Goal: Information Seeking & Learning: Learn about a topic

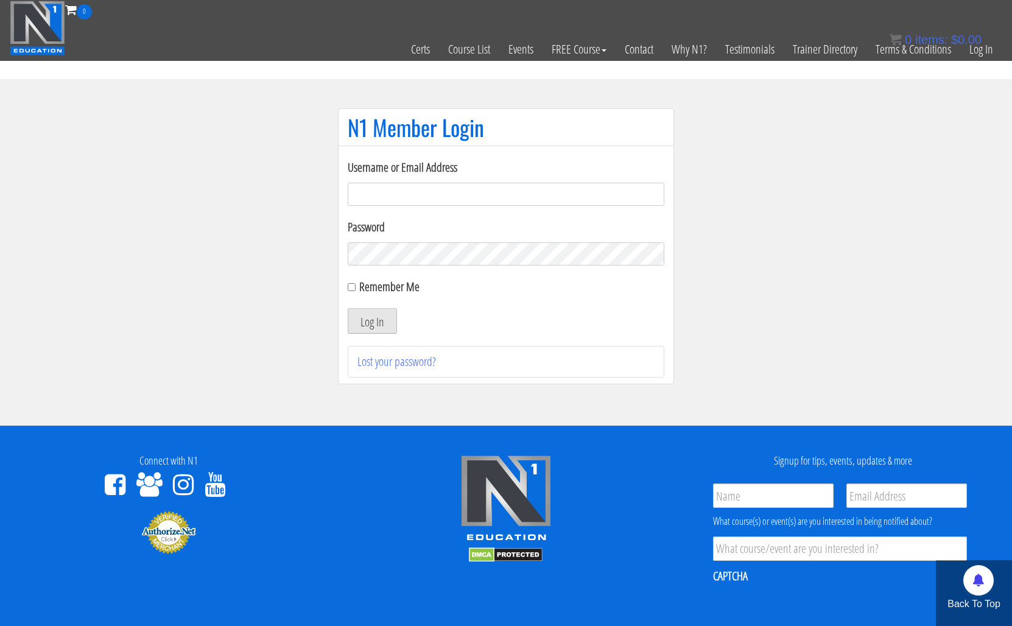
type input "kortney.riedy-2815"
click at [390, 319] on button "Log In" at bounding box center [372, 321] width 49 height 26
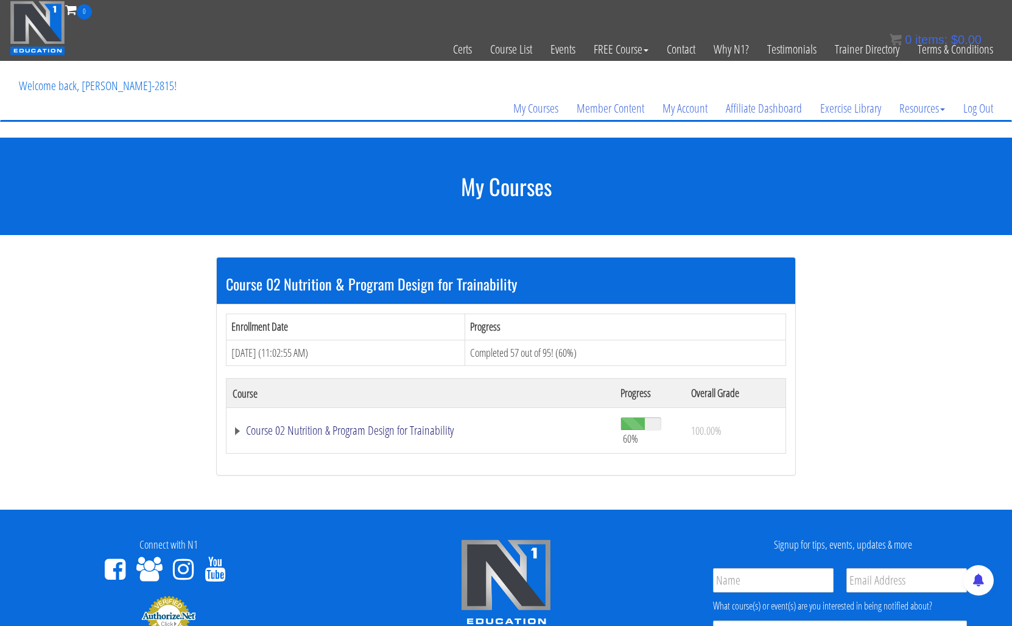
click at [393, 434] on link "Course 02 Nutrition & Program Design for Trainability" at bounding box center [421, 430] width 376 height 12
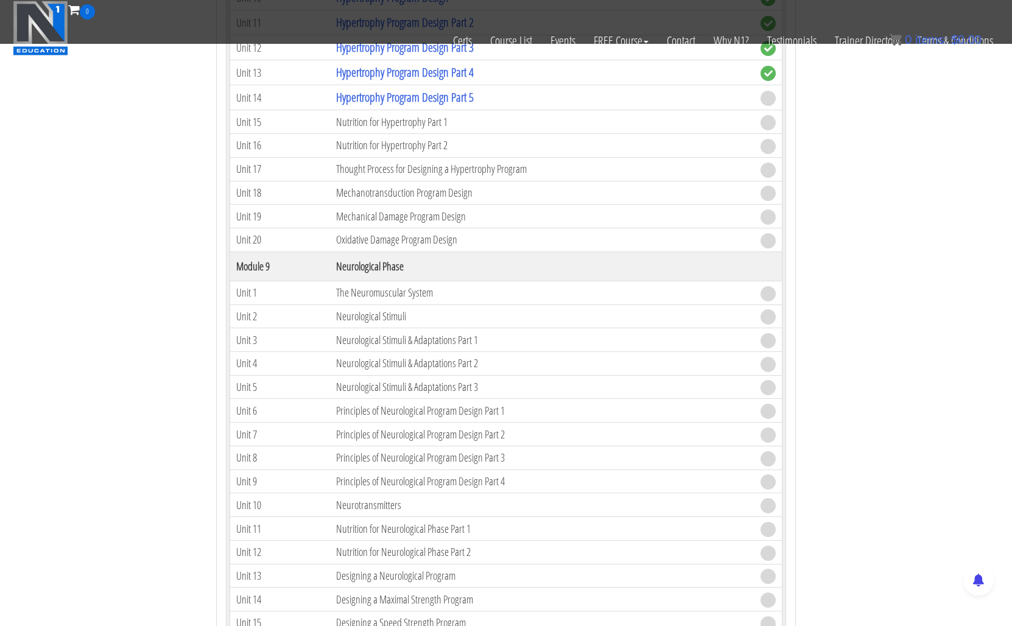
scroll to position [1780, 0]
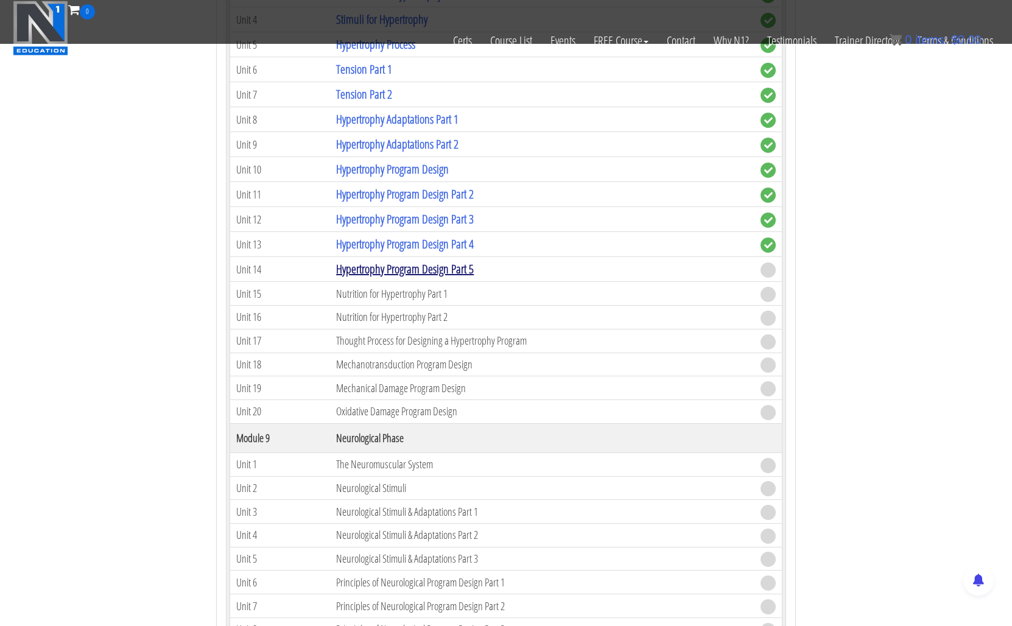
click at [400, 270] on link "Hypertrophy Program Design Part 5" at bounding box center [405, 269] width 138 height 16
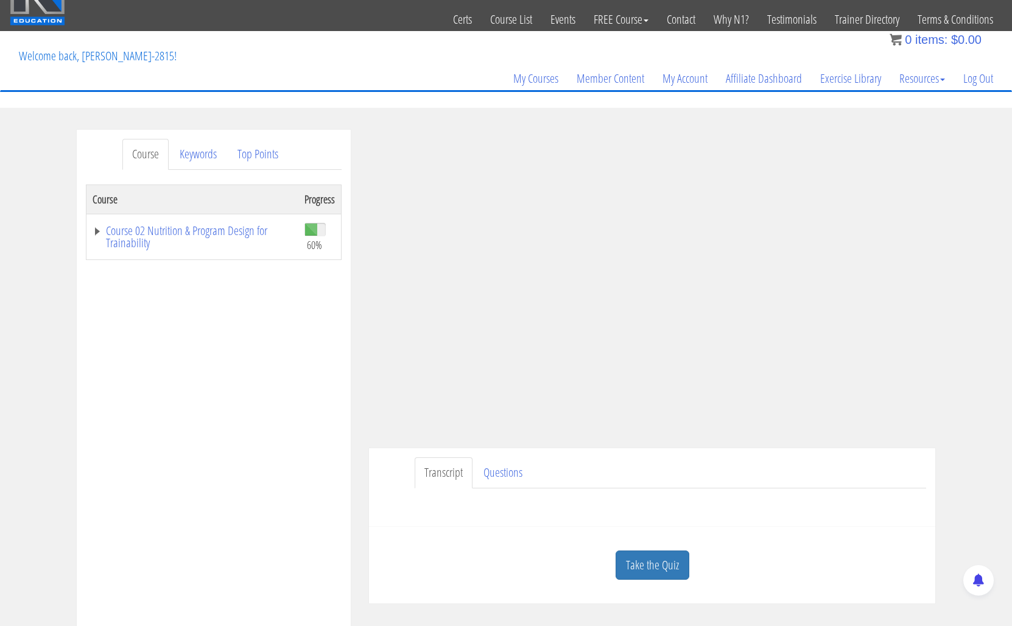
scroll to position [32, 0]
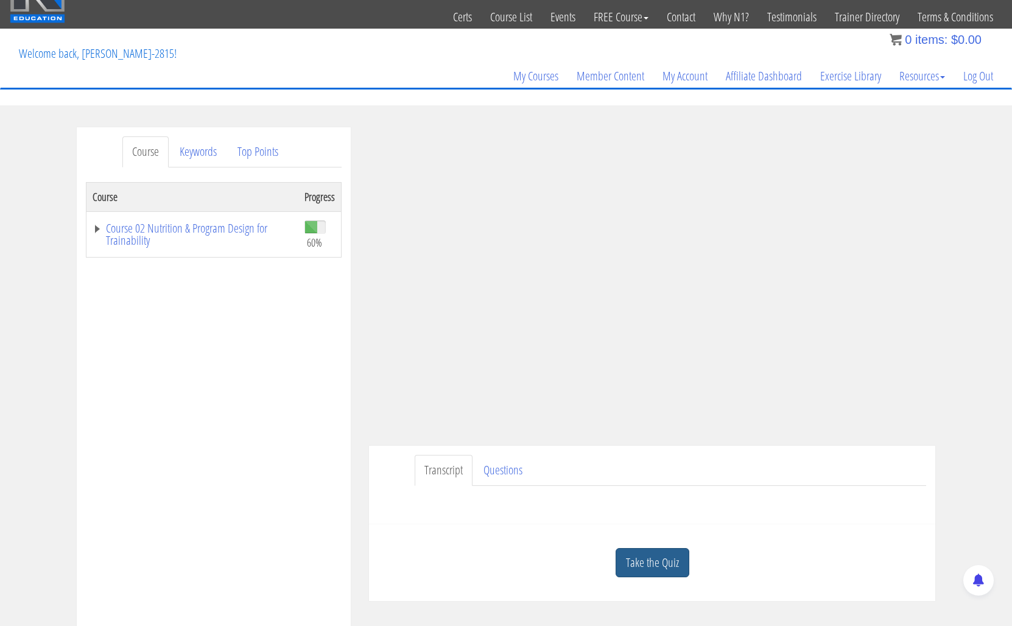
click at [662, 564] on link "Take the Quiz" at bounding box center [652, 563] width 74 height 30
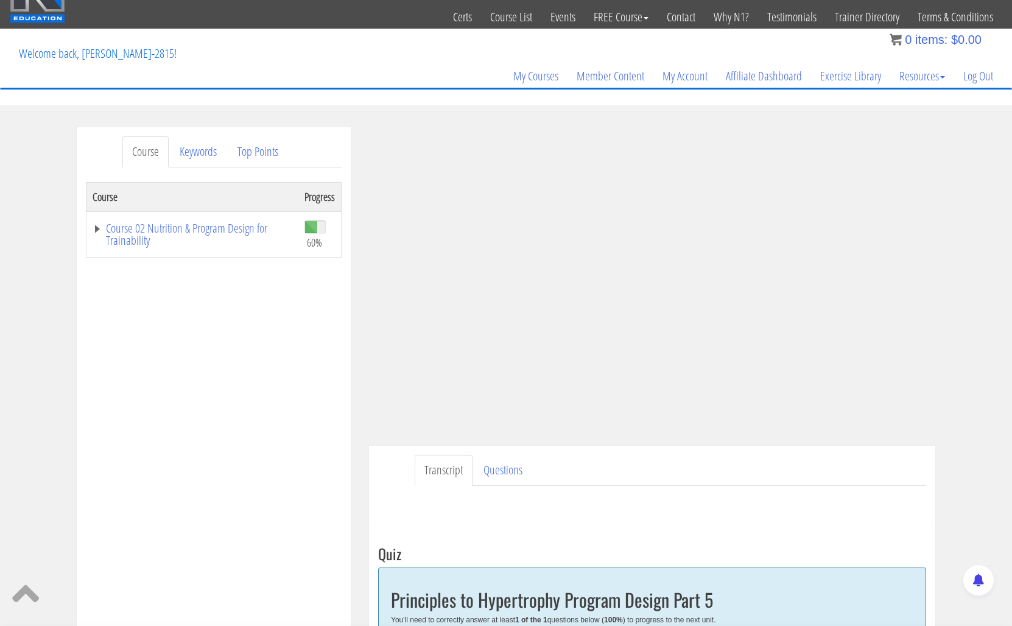
scroll to position [365, 0]
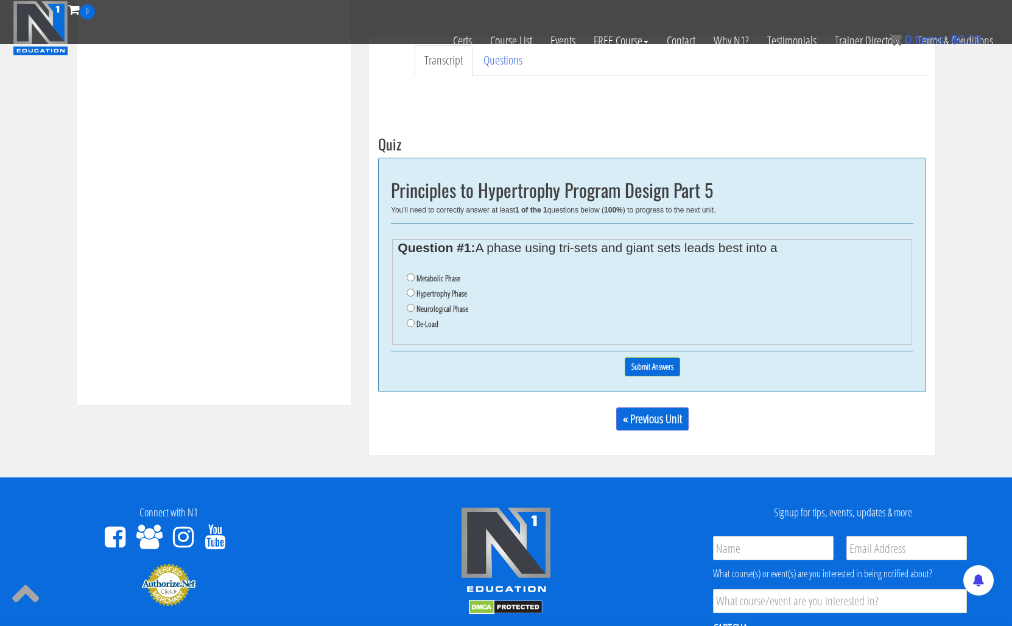
click at [413, 327] on li "De-Load" at bounding box center [656, 324] width 499 height 15
click at [411, 321] on input "De-Load" at bounding box center [411, 323] width 8 height 8
radio input "true"
click at [671, 368] on input "Submit Answers" at bounding box center [652, 366] width 55 height 19
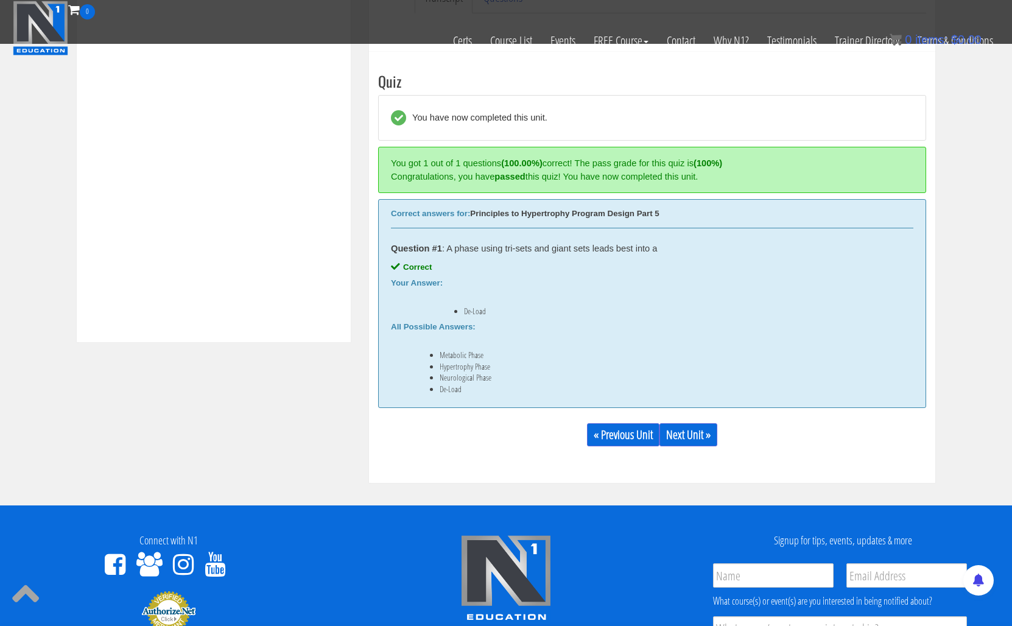
scroll to position [462, 0]
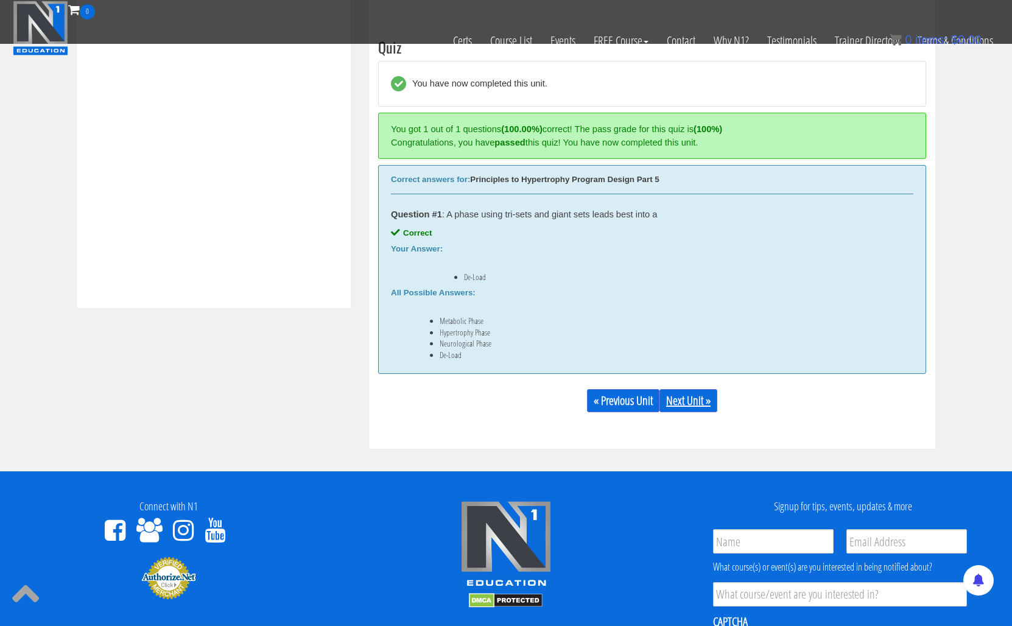
click at [675, 403] on link "Next Unit »" at bounding box center [688, 400] width 58 height 23
